Goal: Navigation & Orientation: Find specific page/section

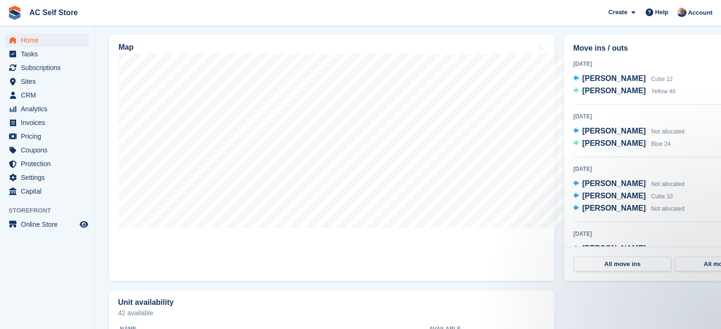
scroll to position [190, 0]
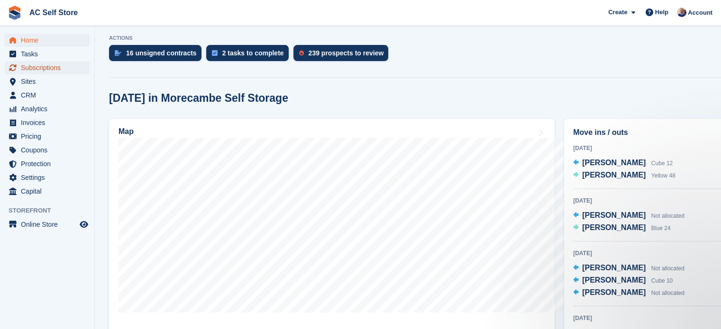
click at [28, 68] on span "Subscriptions" at bounding box center [49, 67] width 57 height 13
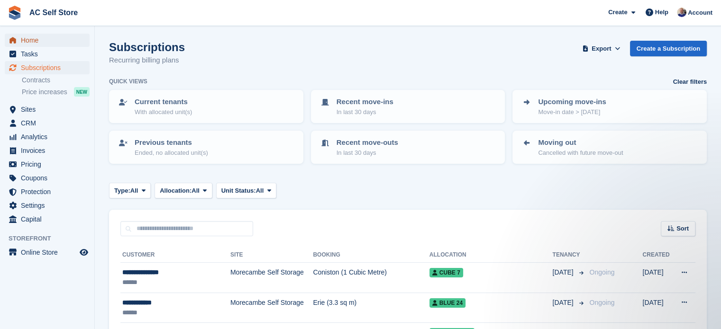
click at [28, 43] on span "Home" at bounding box center [49, 40] width 57 height 13
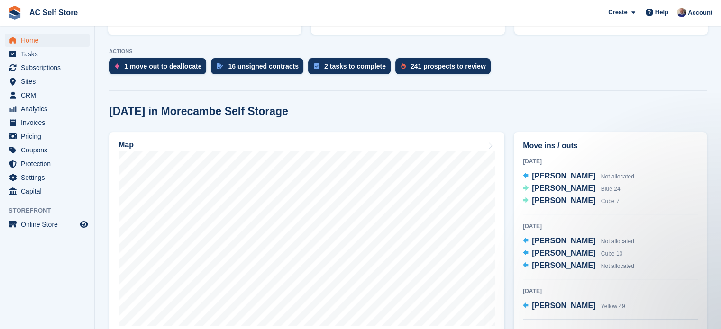
scroll to position [190, 0]
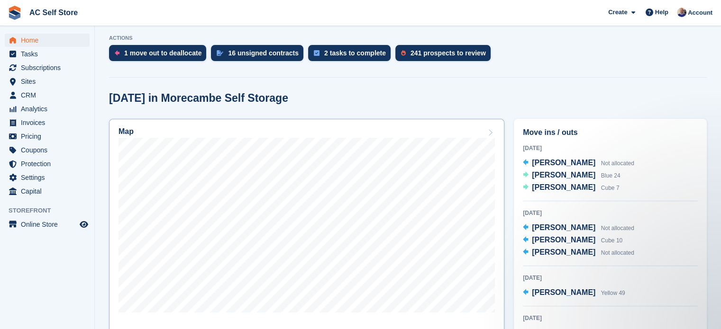
click at [123, 129] on h2 "Map" at bounding box center [125, 131] width 15 height 9
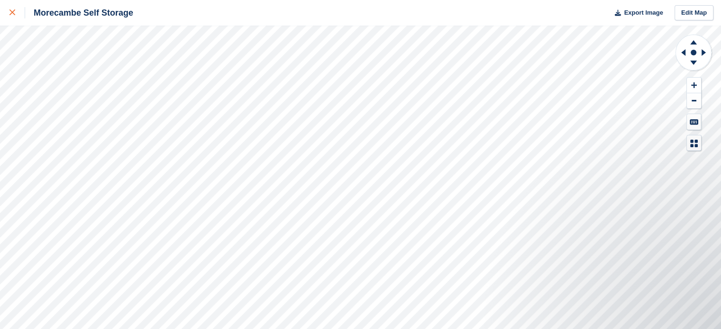
click at [9, 13] on icon at bounding box center [12, 12] width 6 height 6
